Goal: Navigation & Orientation: Go to known website

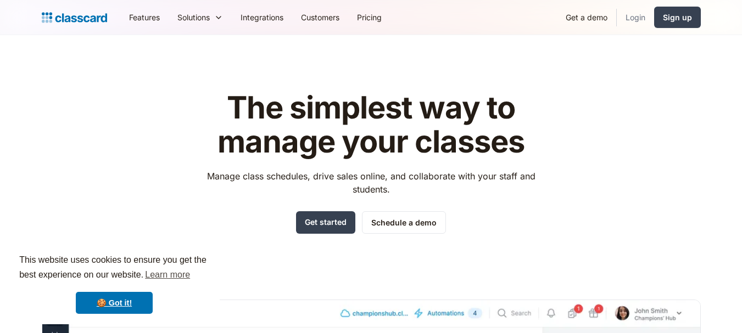
click at [638, 21] on link "Login" at bounding box center [634, 17] width 37 height 25
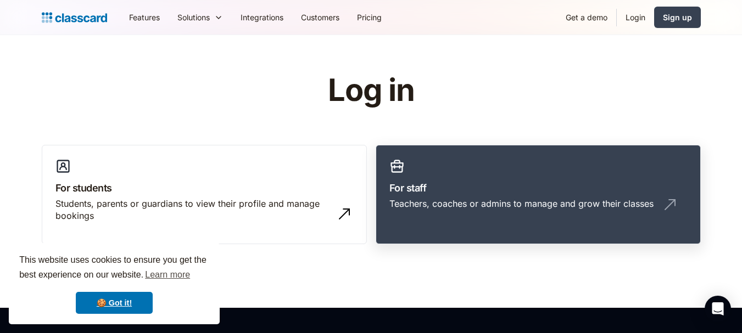
click at [451, 180] on link "For staff Teachers, coaches or admins to manage and grow their classes" at bounding box center [537, 195] width 325 height 100
